Goal: Information Seeking & Learning: Learn about a topic

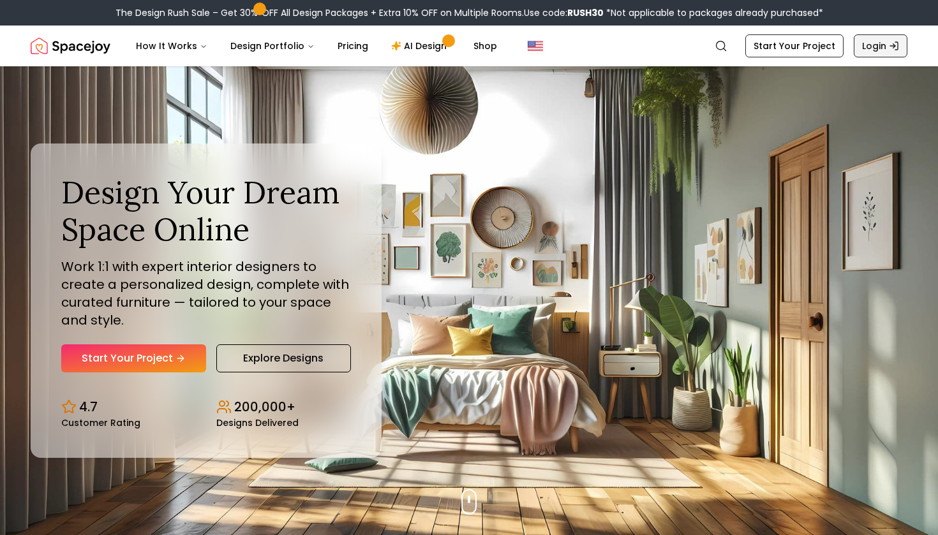
click at [883, 42] on link "Login" at bounding box center [881, 45] width 54 height 23
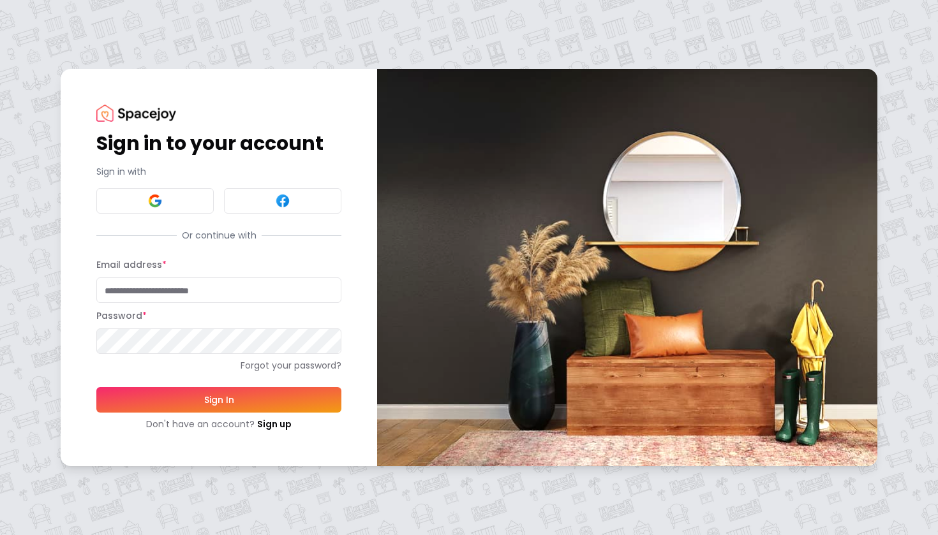
type input "**********"
click at [219, 399] on button "Sign In" at bounding box center [218, 400] width 245 height 26
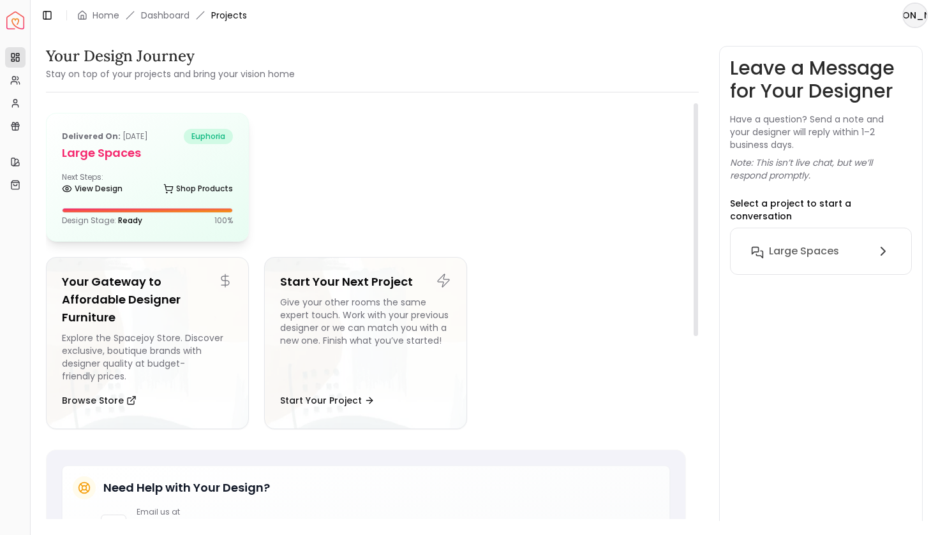
click at [173, 165] on div "Delivered on: Nov 09, 2024 euphoria Large Spaces Next Steps: View Design Shop P…" at bounding box center [148, 178] width 202 height 128
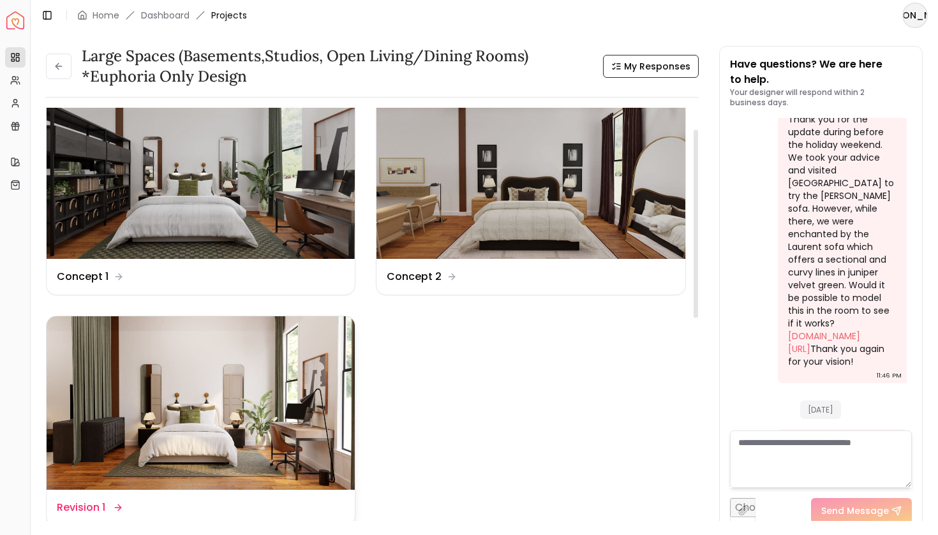
scroll to position [25, 0]
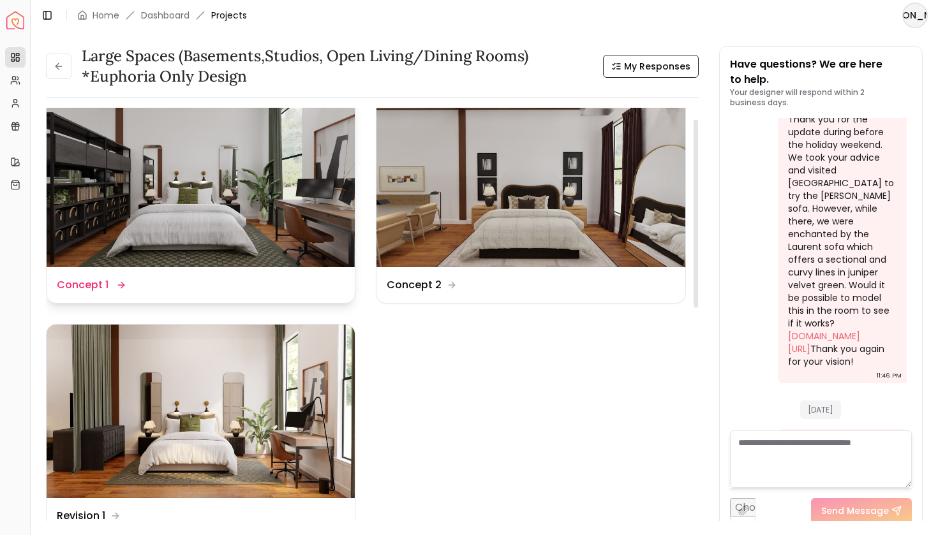
click at [179, 280] on div "Design Name Concept 1" at bounding box center [201, 285] width 288 height 15
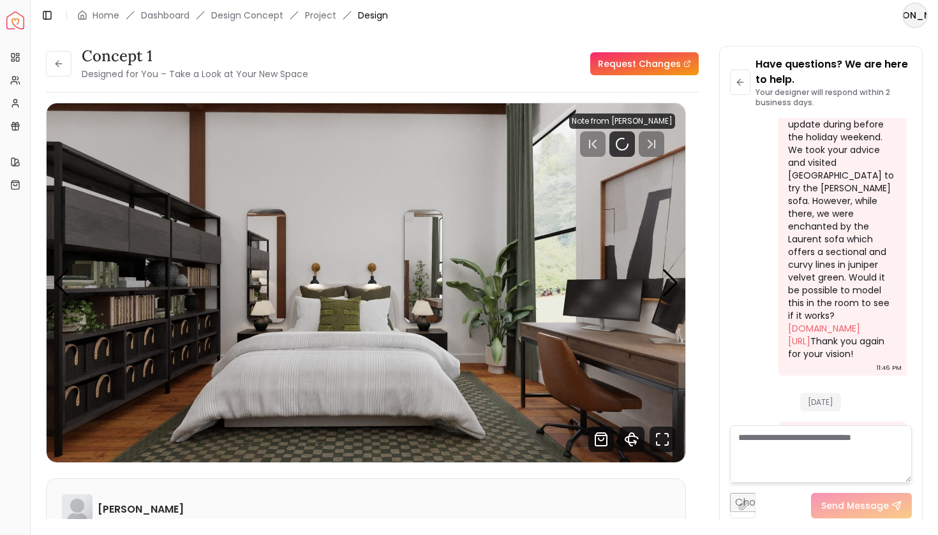
scroll to position [4496, 0]
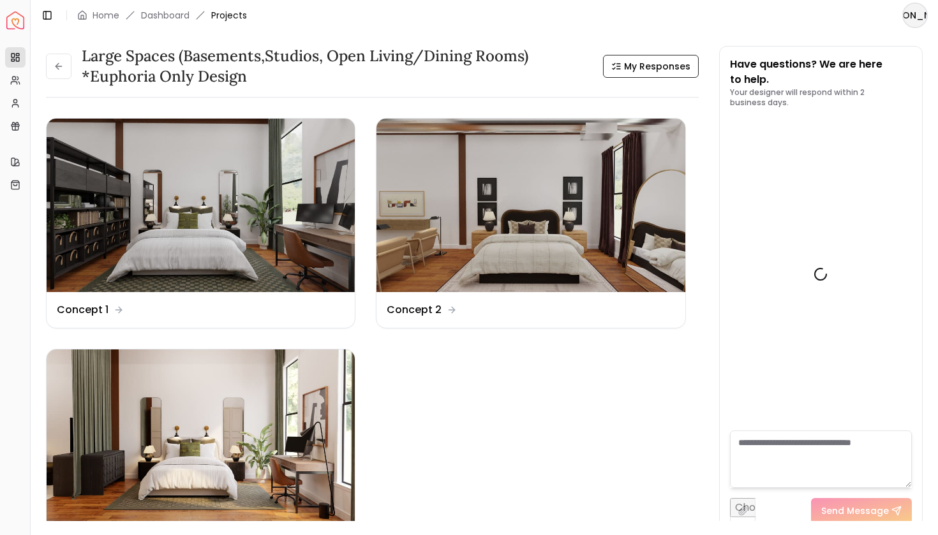
scroll to position [4491, 0]
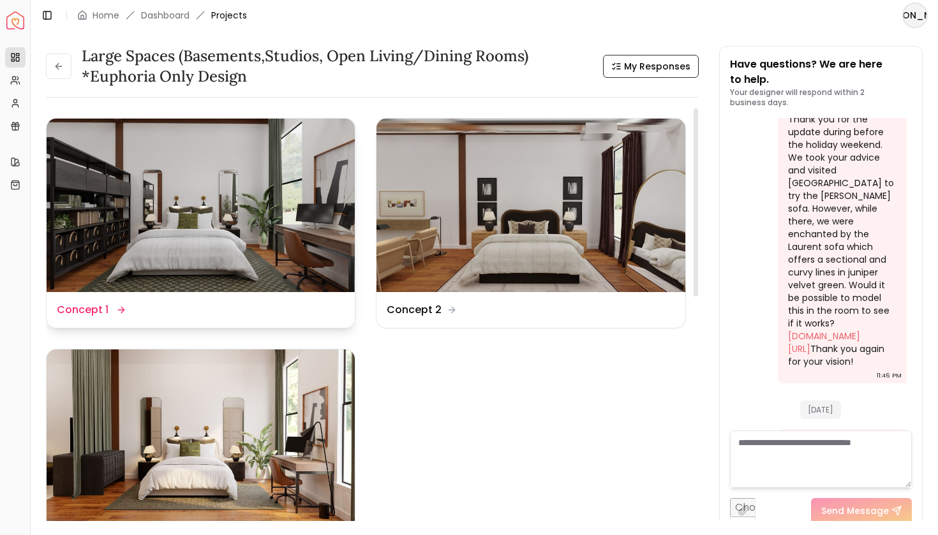
click at [185, 287] on img at bounding box center [201, 206] width 308 height 174
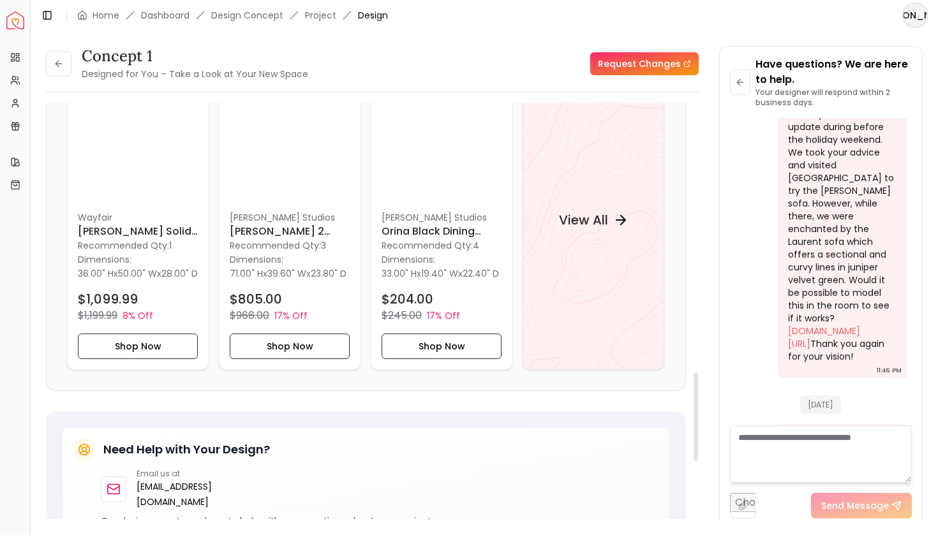
scroll to position [1269, 0]
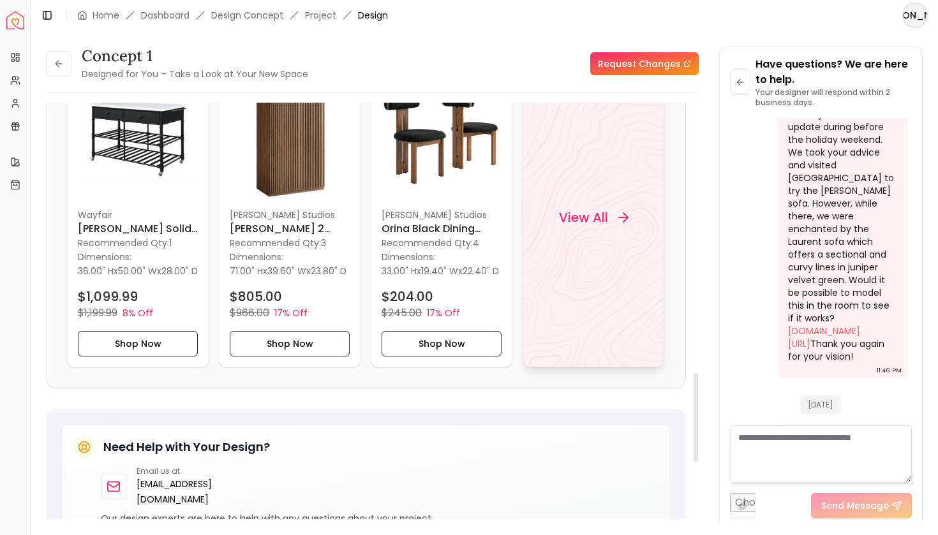
click at [588, 227] on h4 "View All" at bounding box center [583, 218] width 49 height 18
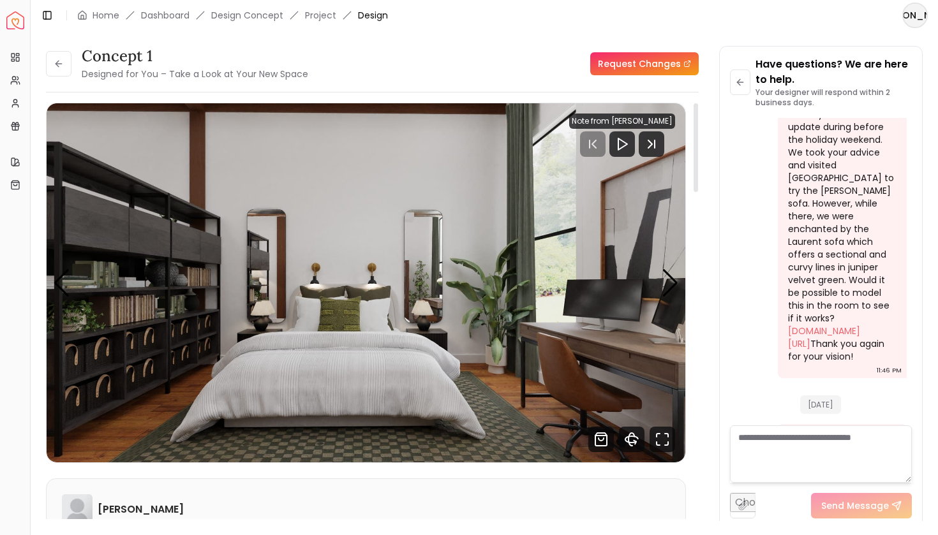
scroll to position [0, 0]
click at [652, 143] on icon "Next Track" at bounding box center [650, 144] width 4 height 8
click at [652, 148] on icon "Next Track" at bounding box center [652, 144] width 26 height 26
click at [630, 146] on icon "Play" at bounding box center [622, 144] width 15 height 15
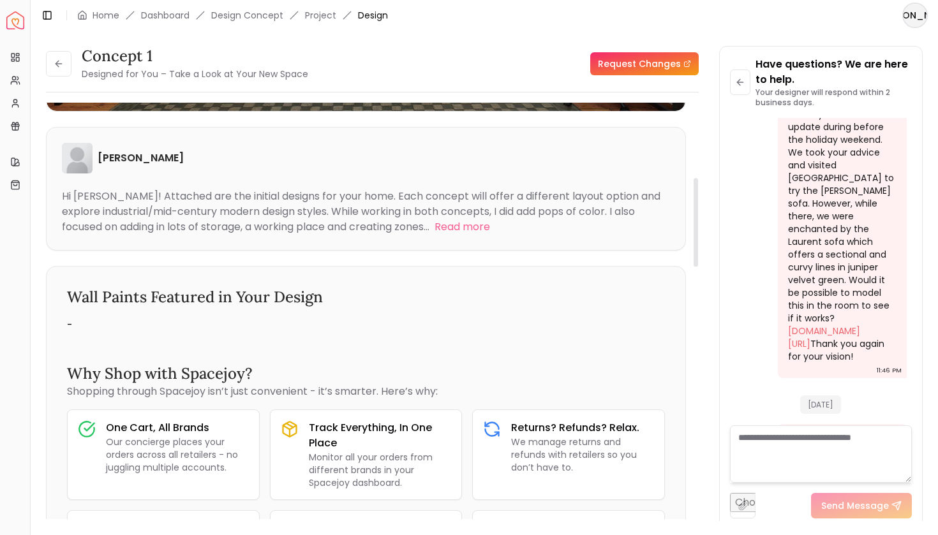
scroll to position [70, 0]
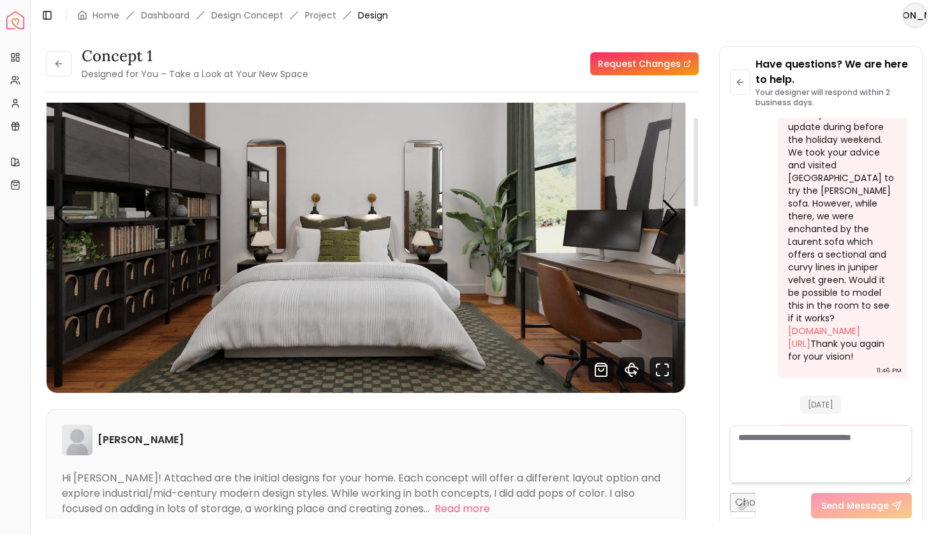
click at [505, 281] on img "1 / 7" at bounding box center [366, 213] width 639 height 359
click at [660, 368] on icon "Fullscreen" at bounding box center [663, 370] width 26 height 26
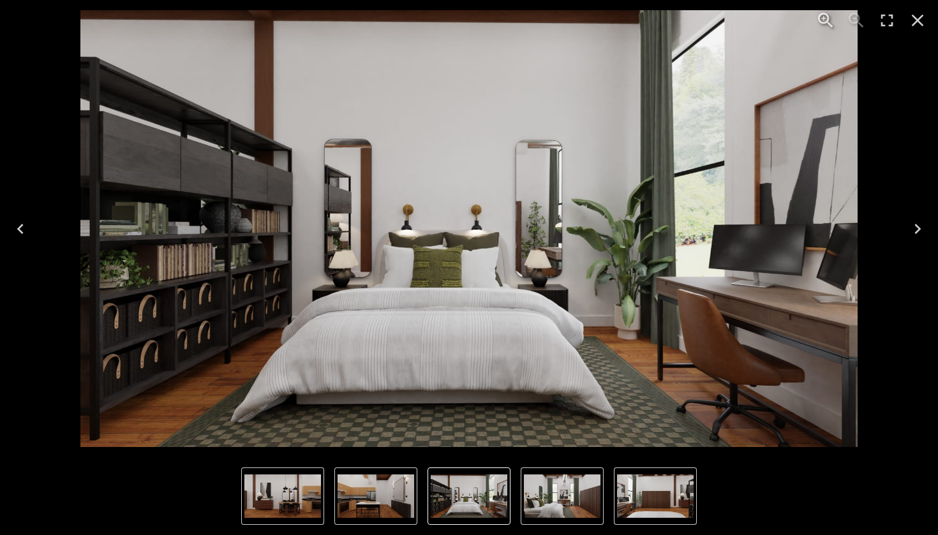
click at [917, 229] on icon "Next" at bounding box center [917, 229] width 20 height 20
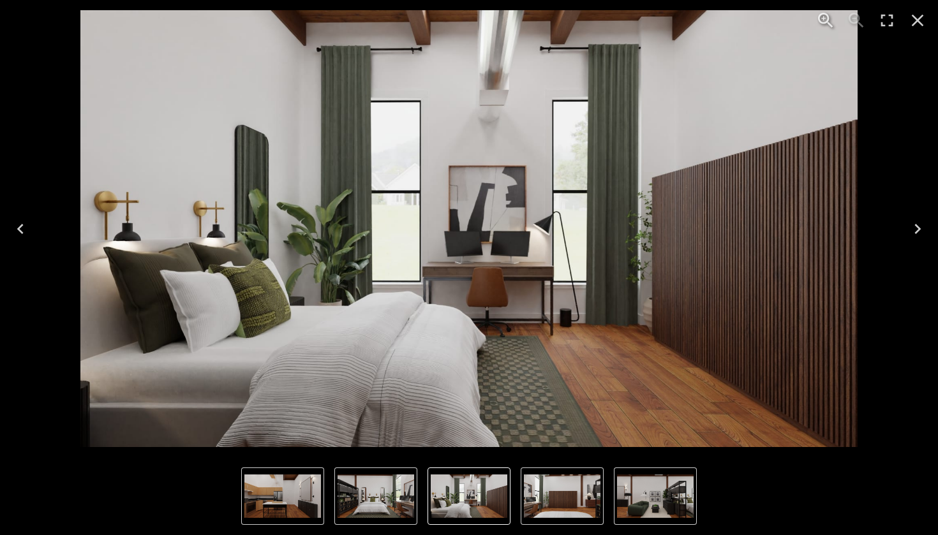
click at [917, 229] on icon "Next" at bounding box center [917, 229] width 20 height 20
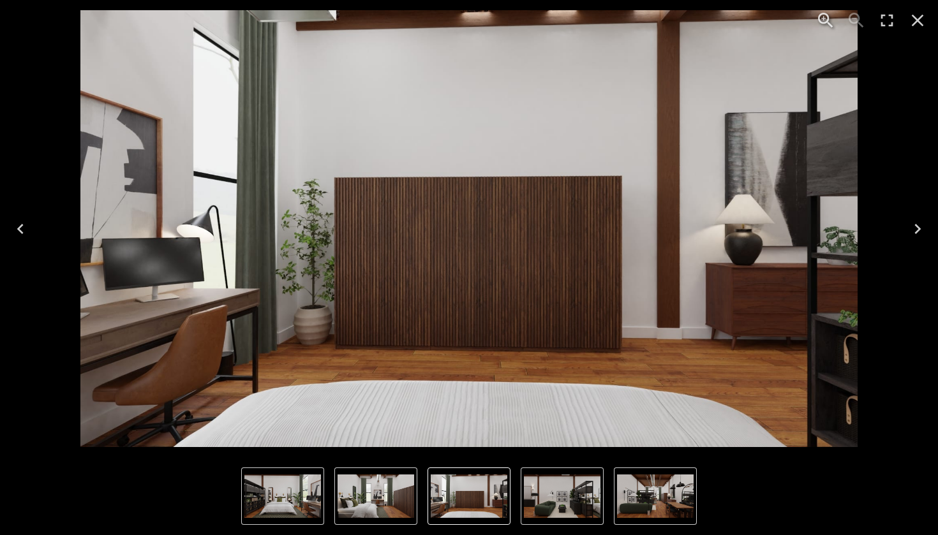
click at [917, 229] on icon "Next" at bounding box center [917, 229] width 20 height 20
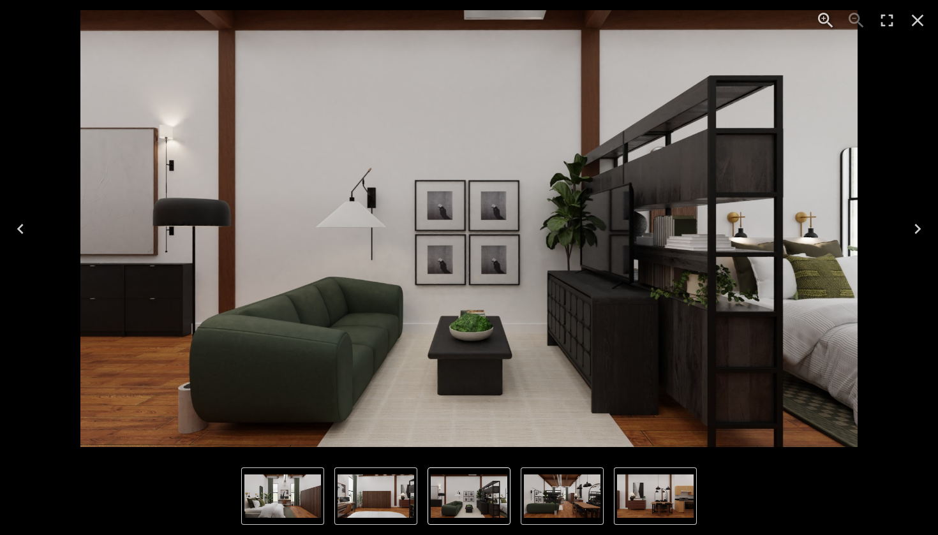
click at [917, 229] on icon "Next" at bounding box center [917, 229] width 20 height 20
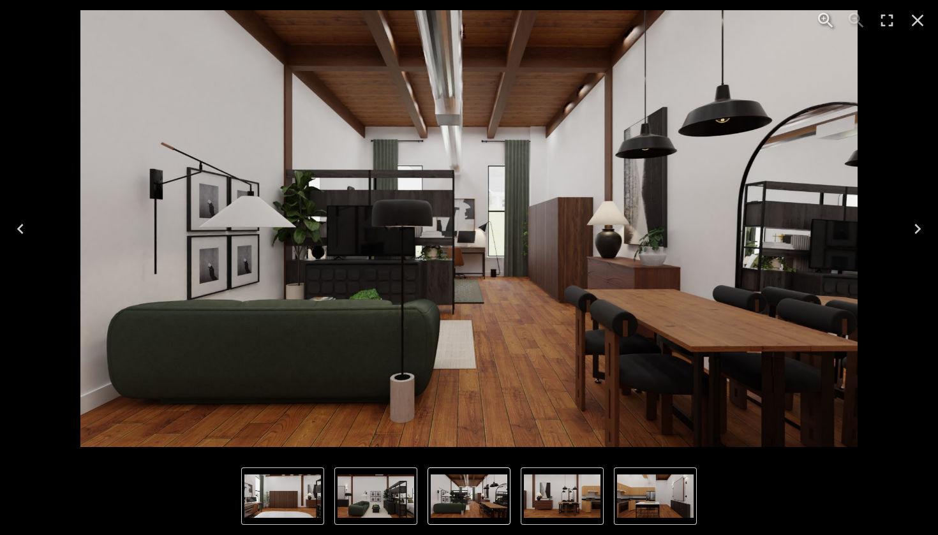
click at [27, 224] on icon "Previous" at bounding box center [20, 229] width 20 height 20
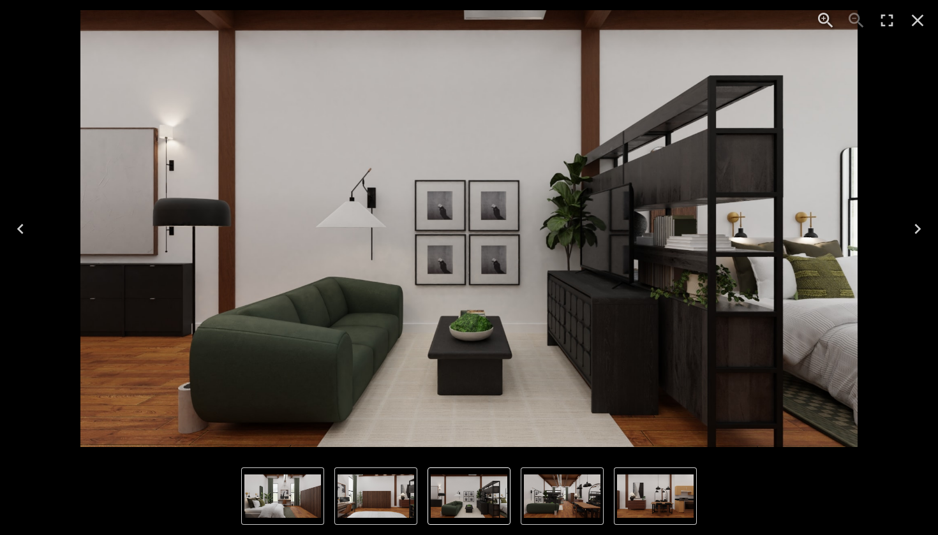
click at [913, 232] on icon "Next" at bounding box center [917, 229] width 20 height 20
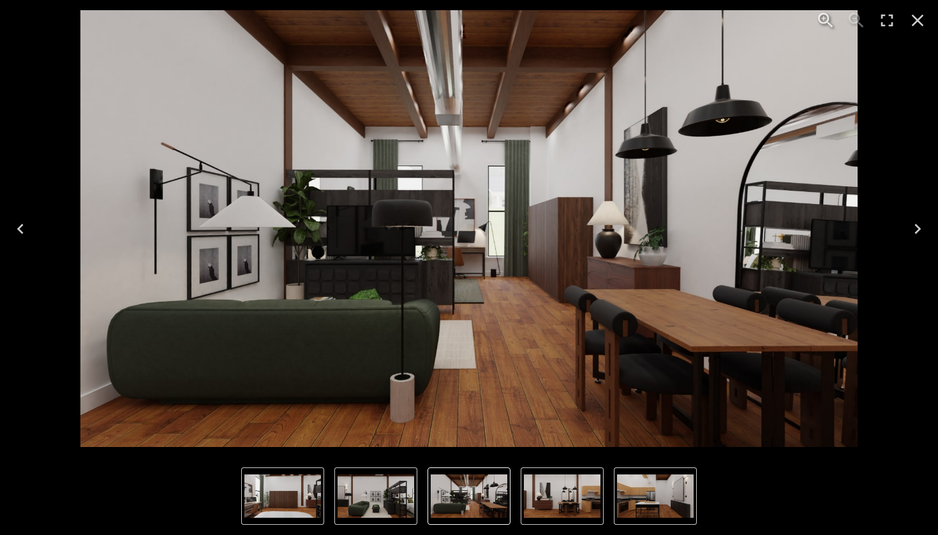
click at [913, 232] on icon "Next" at bounding box center [917, 229] width 20 height 20
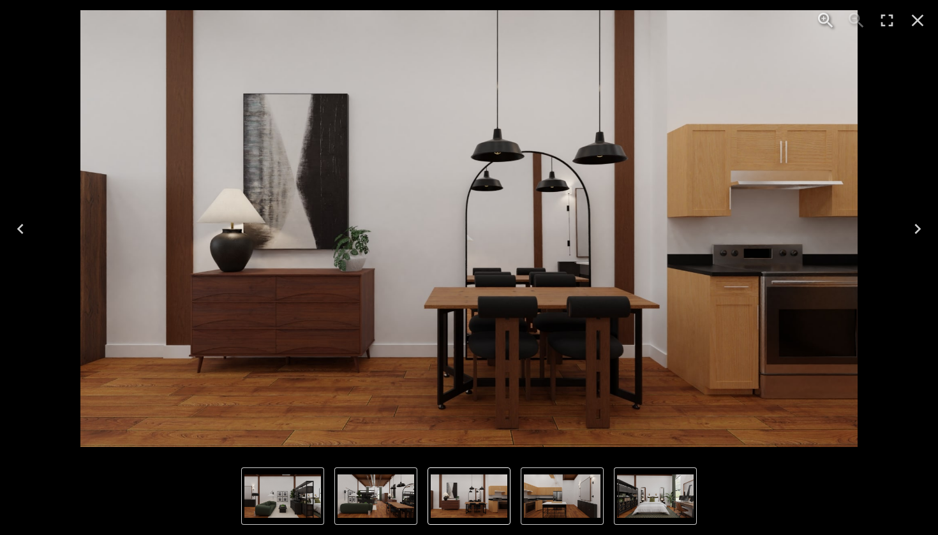
click at [913, 232] on icon "Next" at bounding box center [917, 229] width 20 height 20
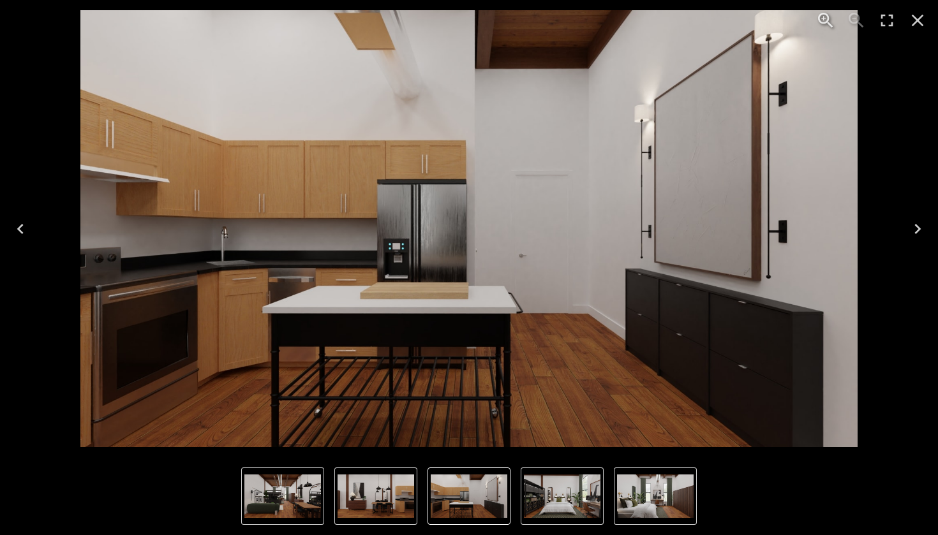
click at [913, 232] on icon "Next" at bounding box center [917, 229] width 20 height 20
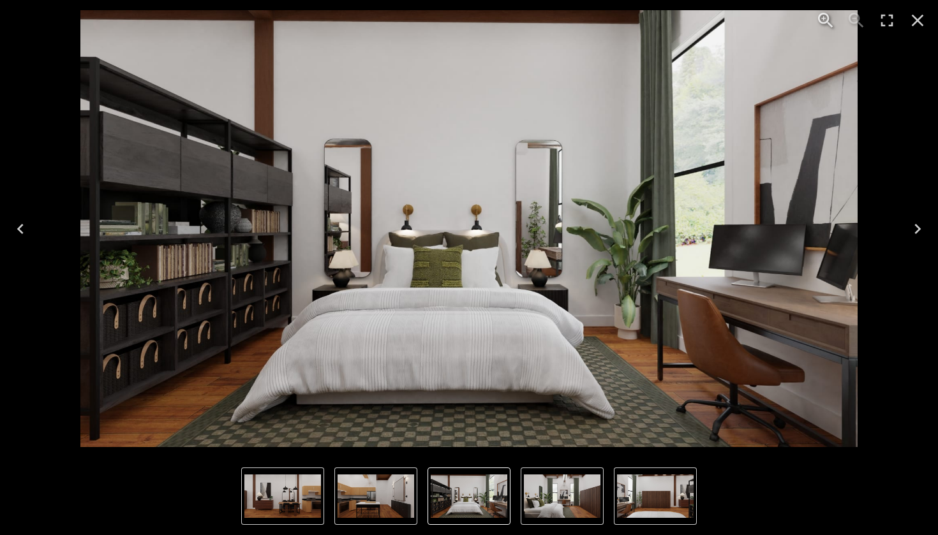
click at [913, 232] on icon "Next" at bounding box center [917, 229] width 20 height 20
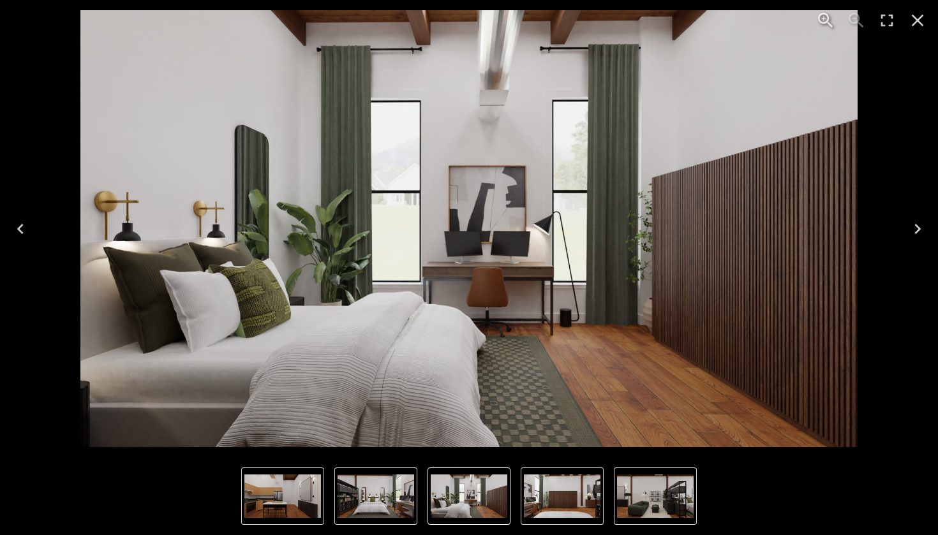
click at [913, 232] on icon "Next" at bounding box center [917, 229] width 20 height 20
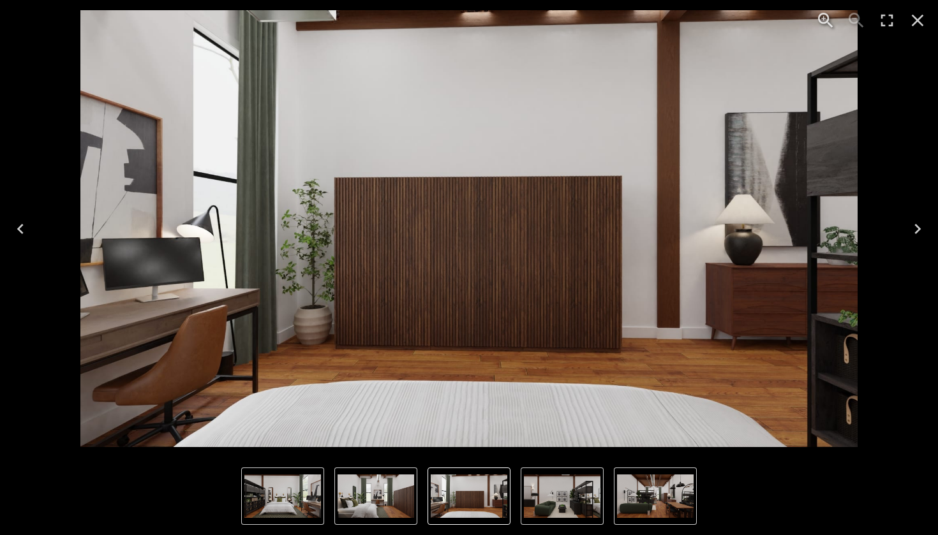
click at [913, 232] on icon "Next" at bounding box center [917, 229] width 20 height 20
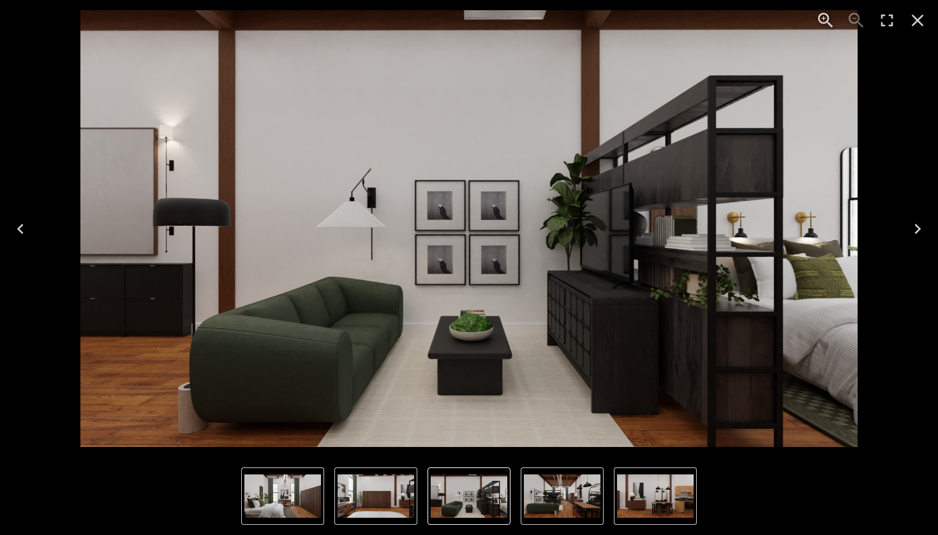
click at [913, 232] on icon "Next" at bounding box center [917, 229] width 20 height 20
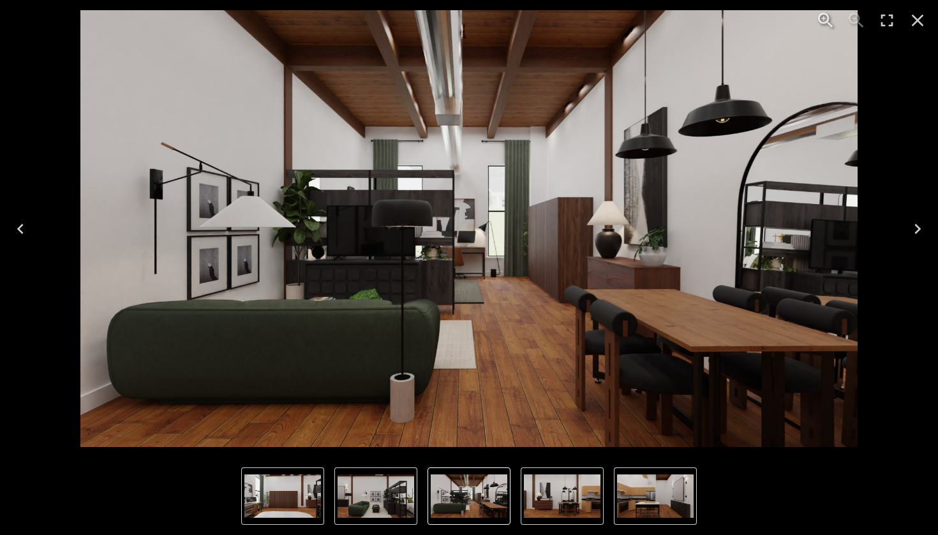
click at [913, 24] on icon "Close" at bounding box center [917, 20] width 20 height 20
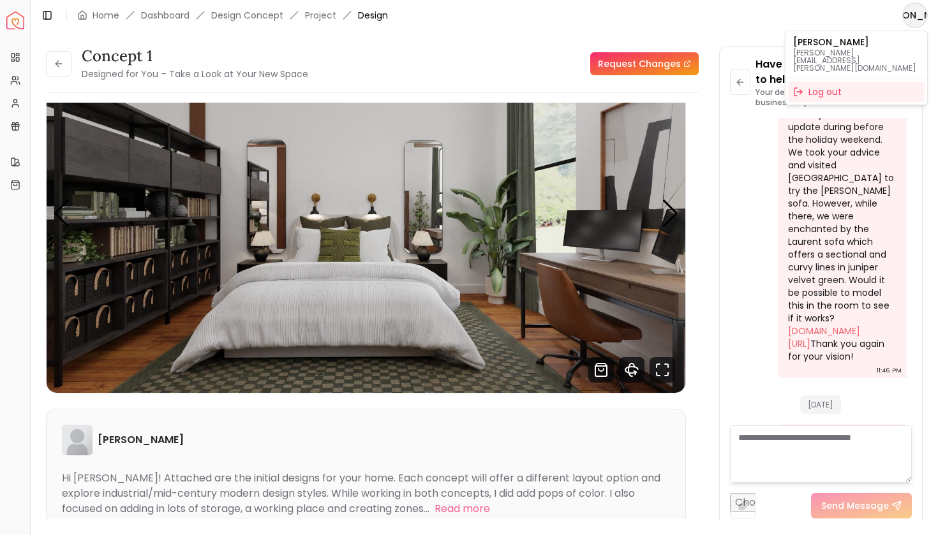
click at [913, 24] on html "Spacejoy Dashboard Overview Projects My Referrals My Profile Gift Card Balance …" at bounding box center [469, 267] width 938 height 535
click at [914, 24] on html "Spacejoy Dashboard Overview Projects My Referrals My Profile Gift Card Balance …" at bounding box center [469, 267] width 938 height 535
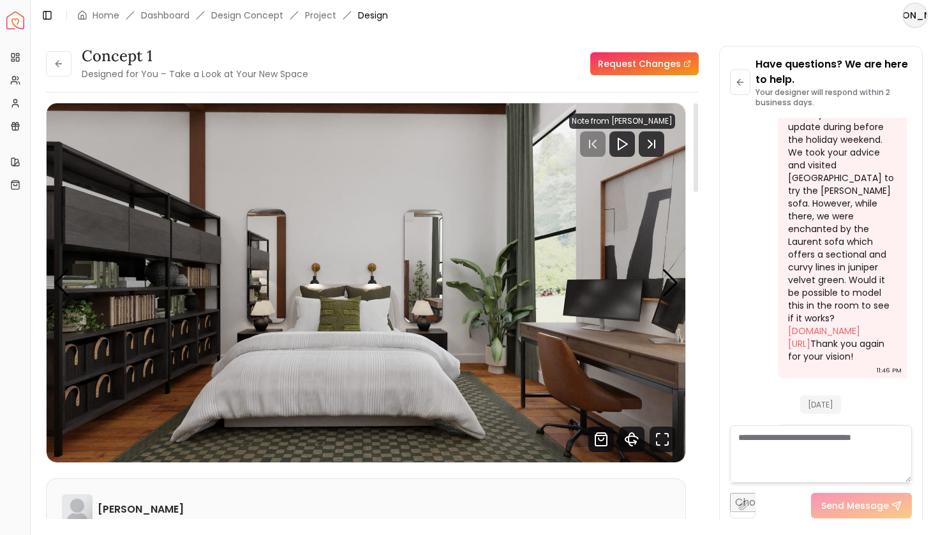
scroll to position [0, 0]
click at [627, 145] on polygon "Play" at bounding box center [622, 143] width 9 height 11
click at [652, 145] on icon "Next Track" at bounding box center [650, 144] width 4 height 8
click at [603, 137] on div at bounding box center [622, 144] width 106 height 26
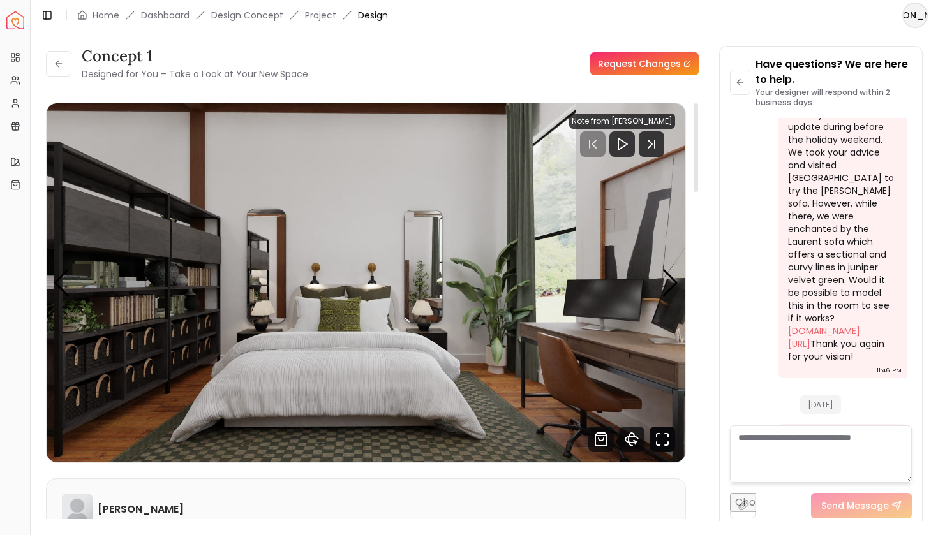
click at [659, 435] on icon "Fullscreen" at bounding box center [663, 440] width 26 height 26
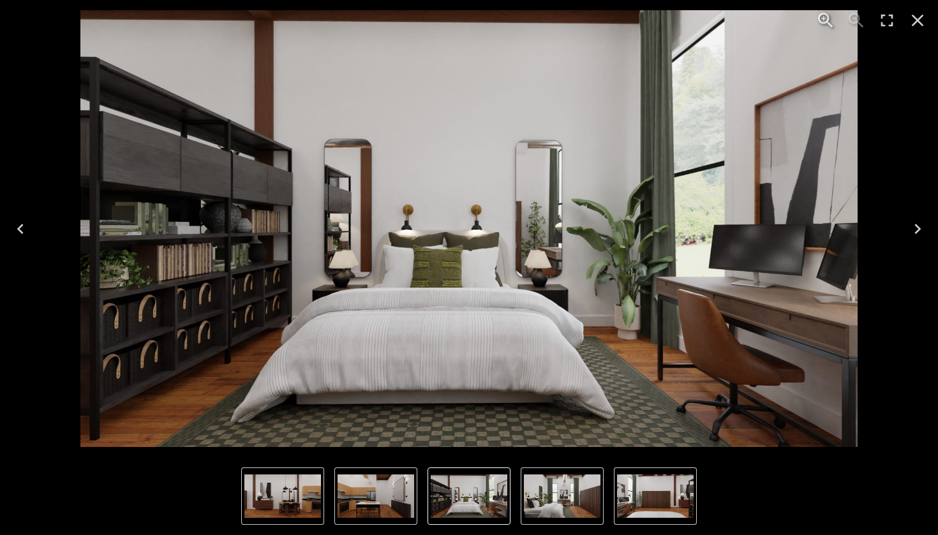
click at [920, 226] on icon "Next" at bounding box center [917, 229] width 20 height 20
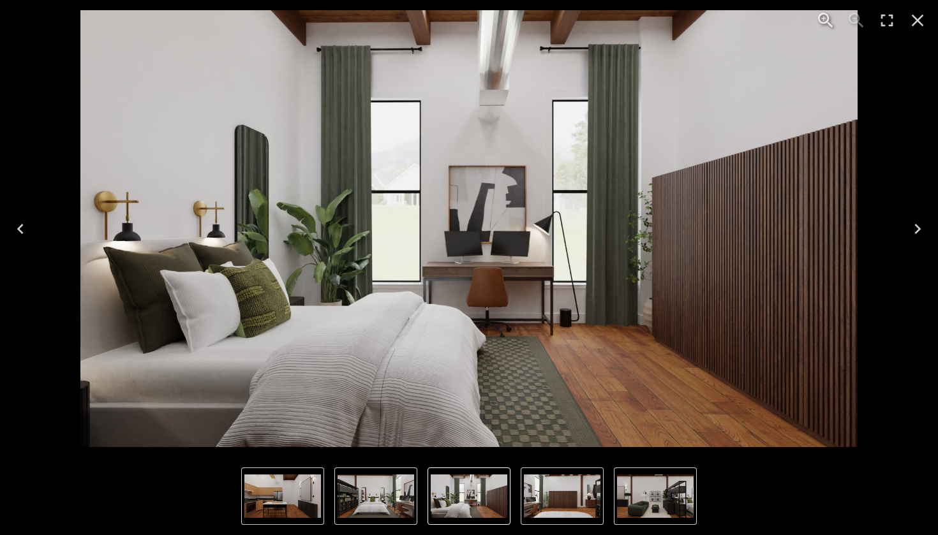
click at [922, 26] on icon "Close" at bounding box center [917, 20] width 20 height 20
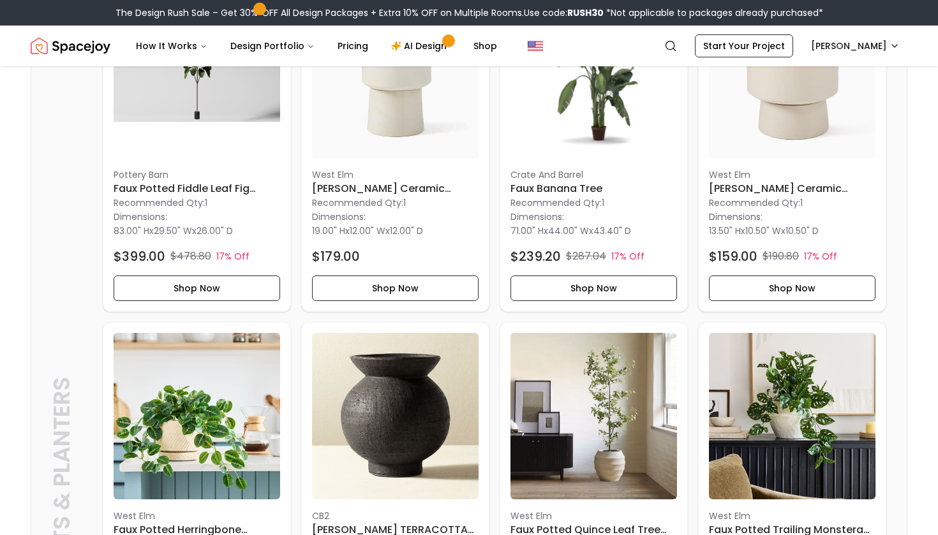
scroll to position [3327, 0]
click at [596, 206] on p "Recommended Qty: 1" at bounding box center [594, 202] width 167 height 13
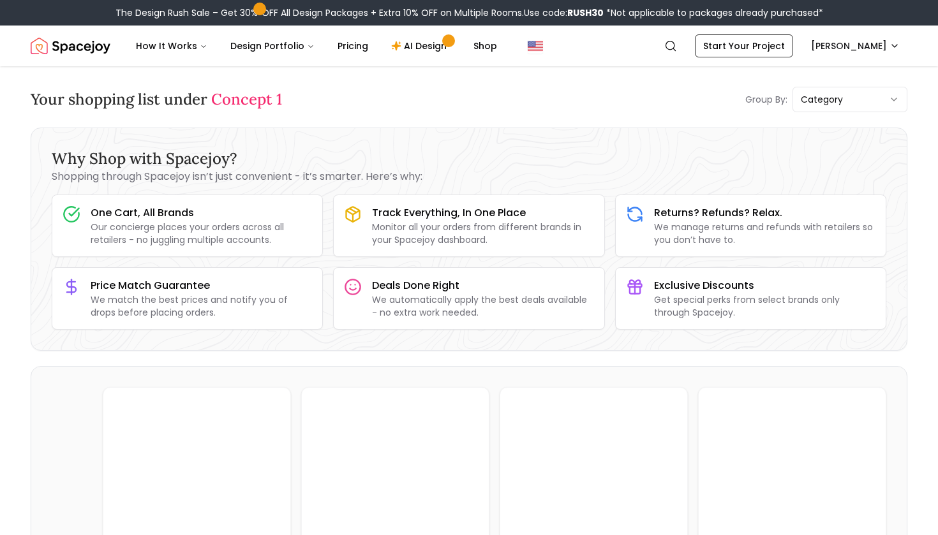
scroll to position [0, 0]
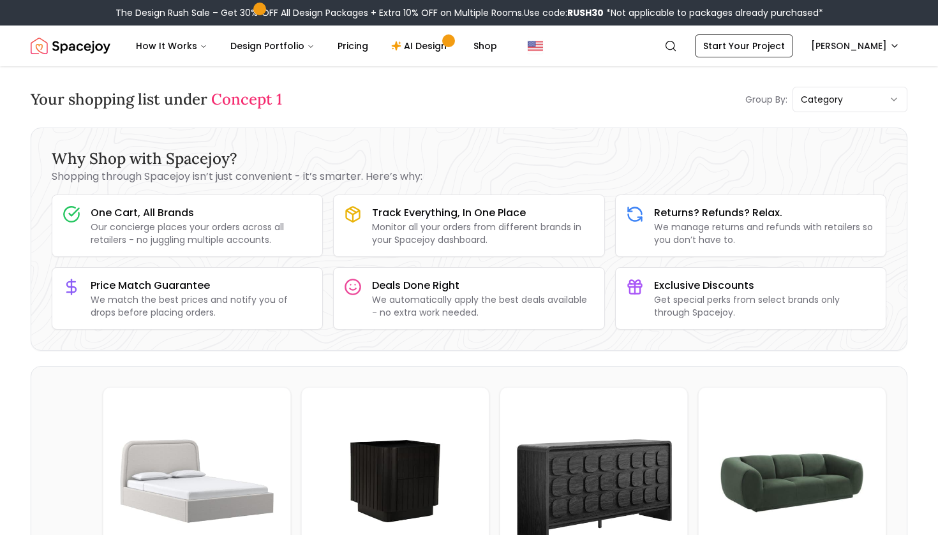
click at [250, 108] on span "Concept 1" at bounding box center [246, 99] width 71 height 20
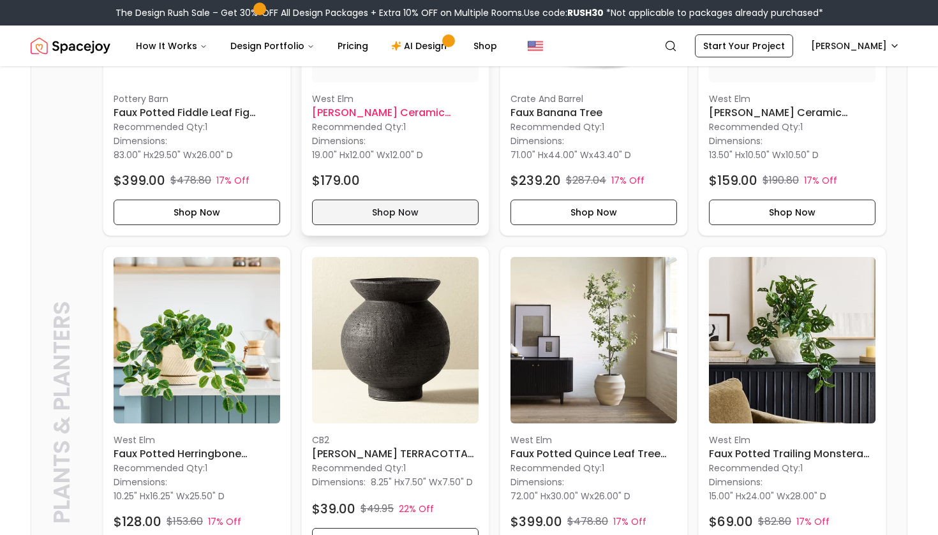
scroll to position [3403, 0]
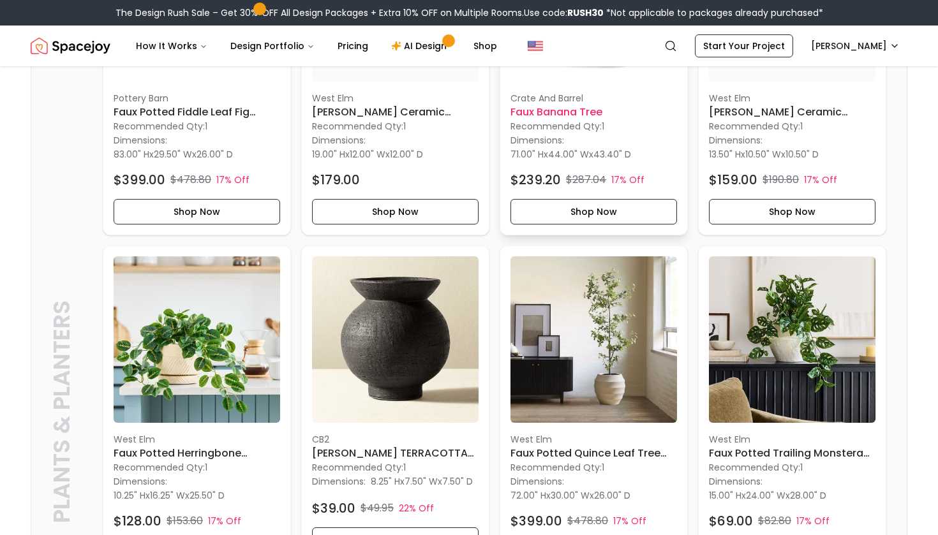
click at [595, 104] on p "Crate And Barrel" at bounding box center [594, 98] width 167 height 13
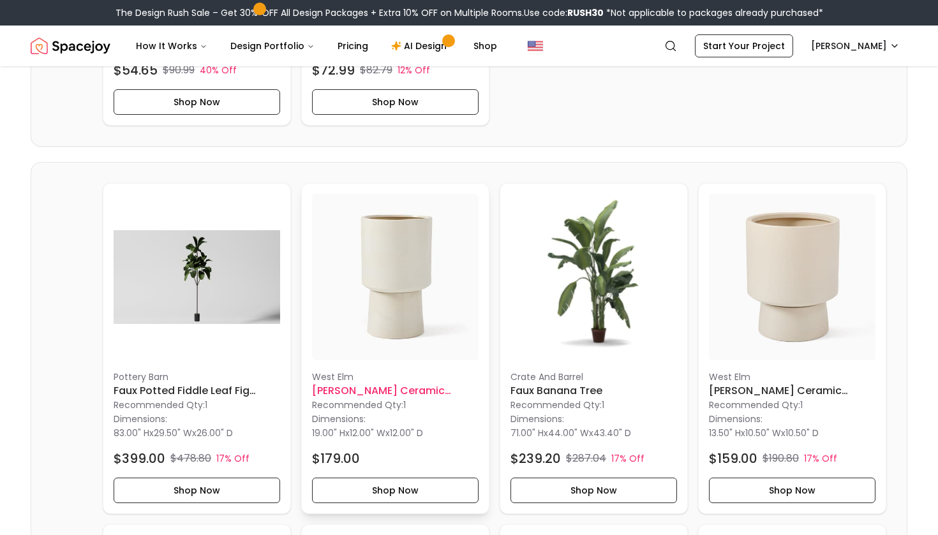
scroll to position [3122, 0]
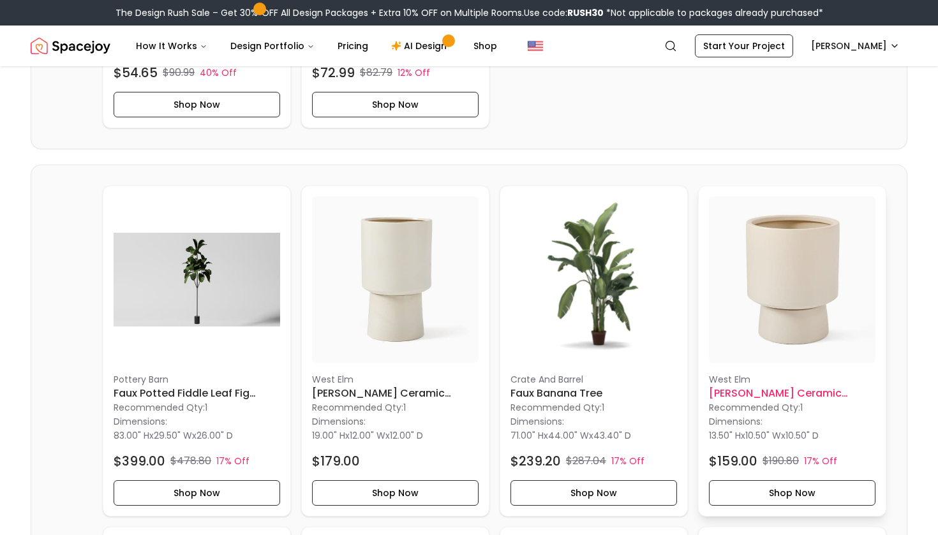
click at [761, 403] on p "Recommended Qty: 1" at bounding box center [792, 407] width 167 height 13
